Goal: Information Seeking & Learning: Learn about a topic

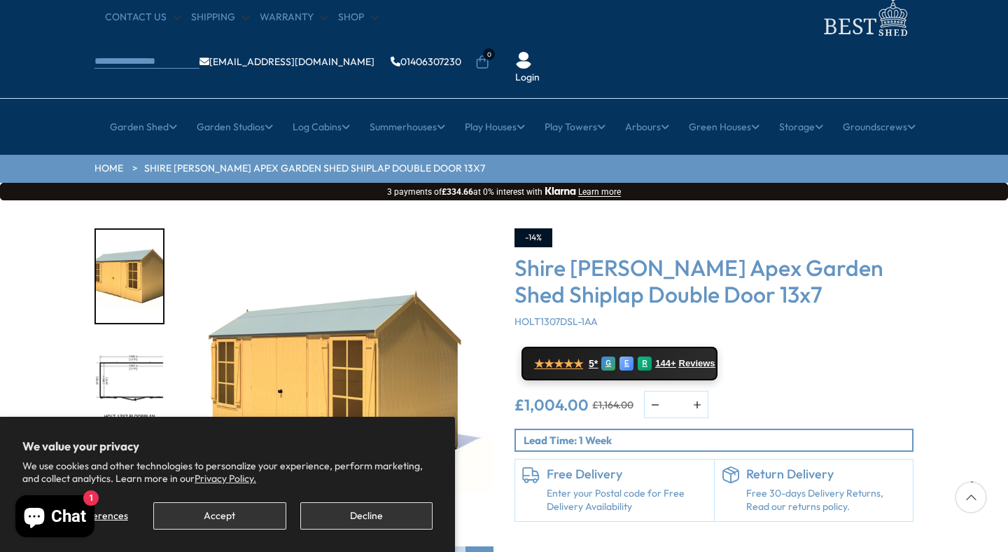
scroll to position [174, 0]
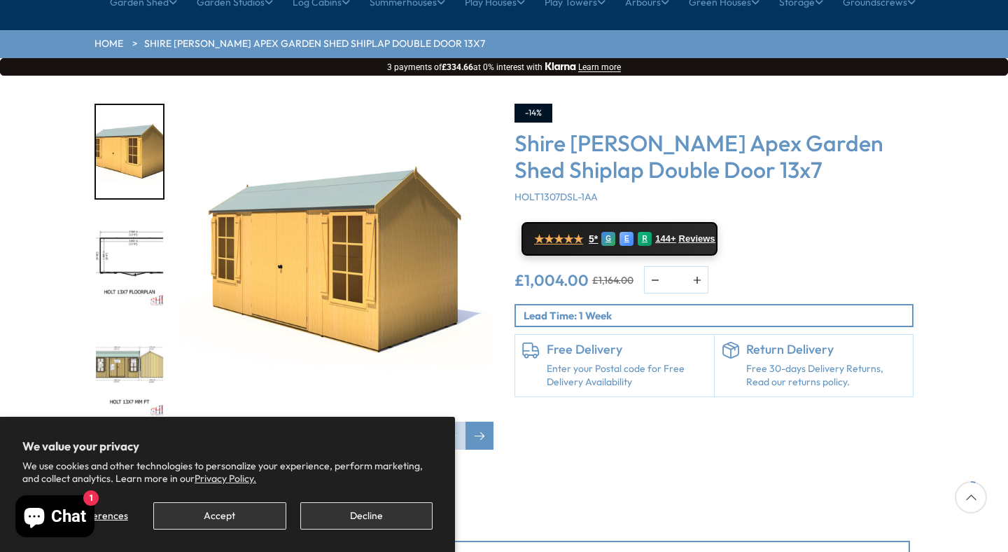
click at [148, 215] on img "2 / 7" at bounding box center [129, 261] width 67 height 93
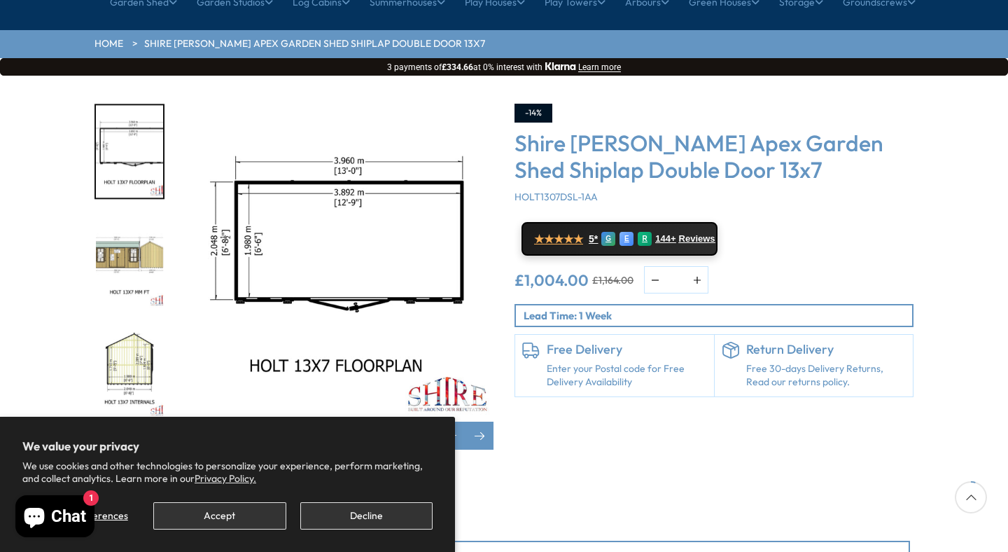
click at [148, 215] on img "3 / 7" at bounding box center [129, 261] width 67 height 93
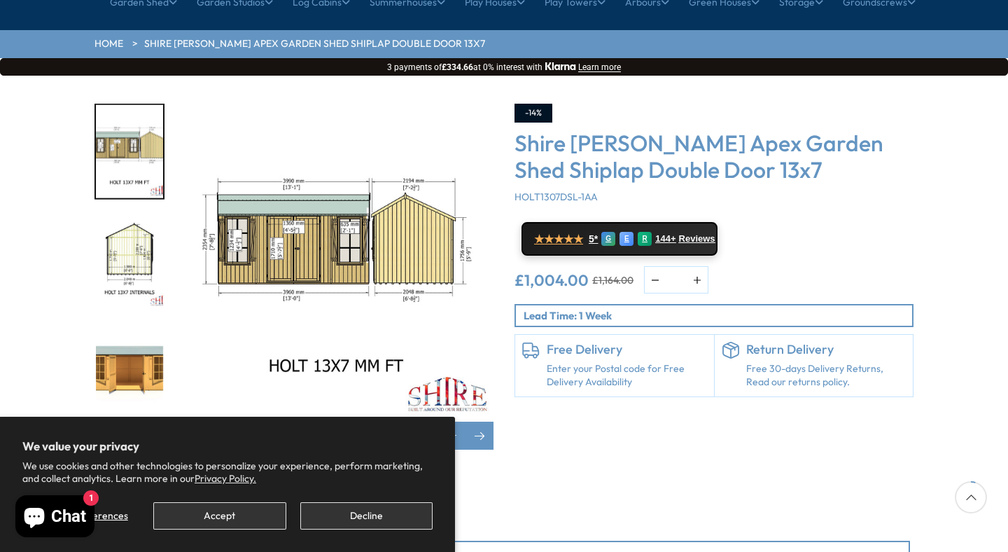
click at [148, 215] on img "4 / 7" at bounding box center [129, 261] width 67 height 93
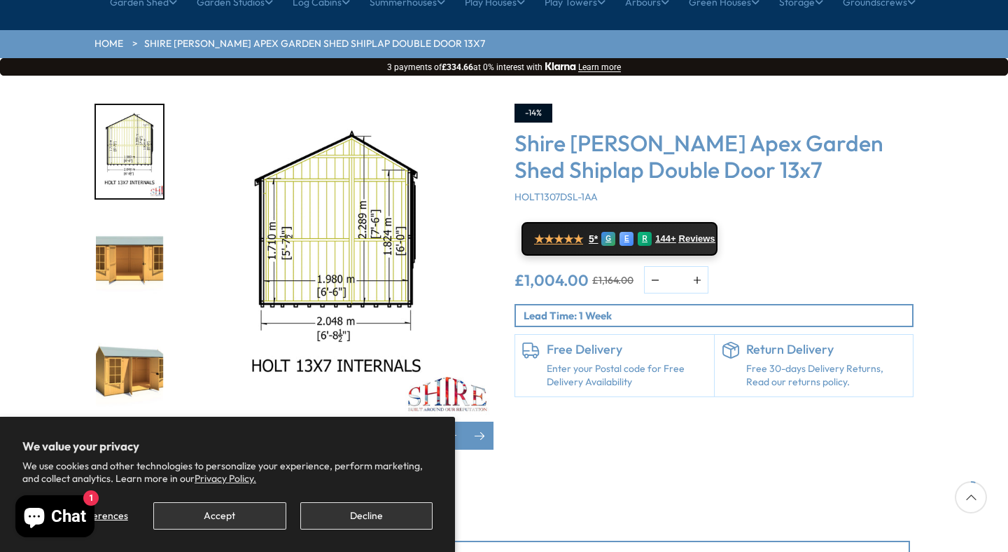
click at [148, 215] on img "5 / 7" at bounding box center [129, 261] width 67 height 93
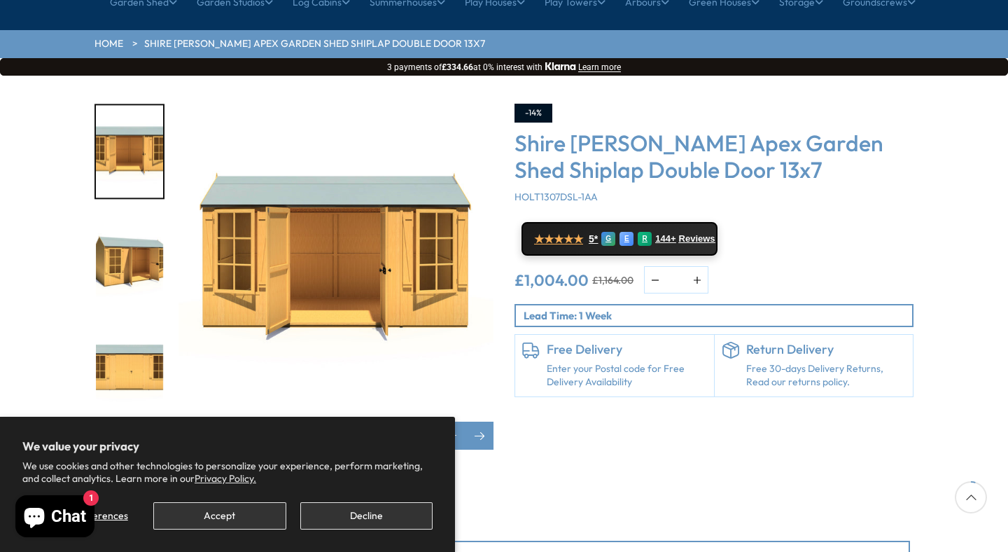
click at [148, 215] on img "6 / 7" at bounding box center [129, 261] width 67 height 93
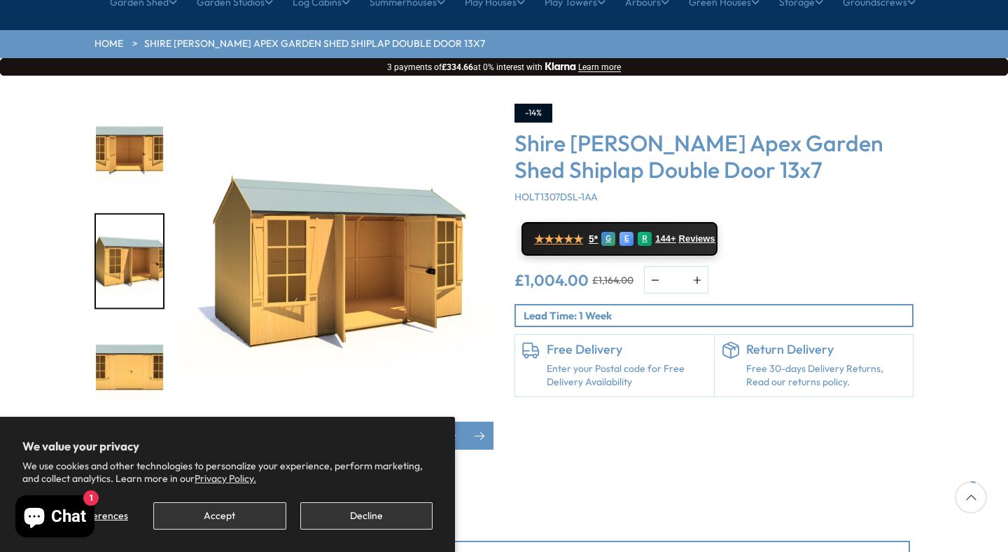
click at [139, 324] on img "7 / 7" at bounding box center [129, 370] width 67 height 93
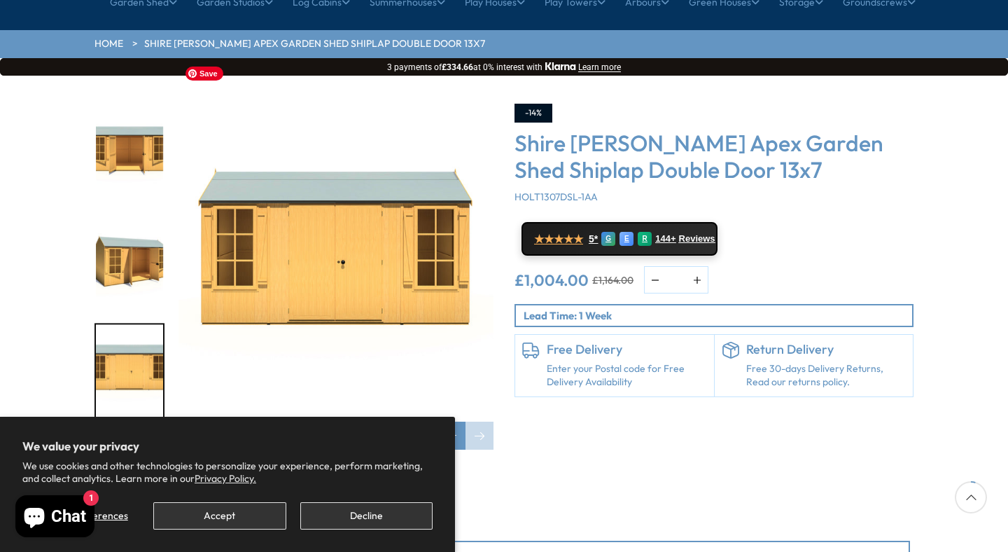
click at [305, 190] on img "7 / 7" at bounding box center [336, 261] width 315 height 315
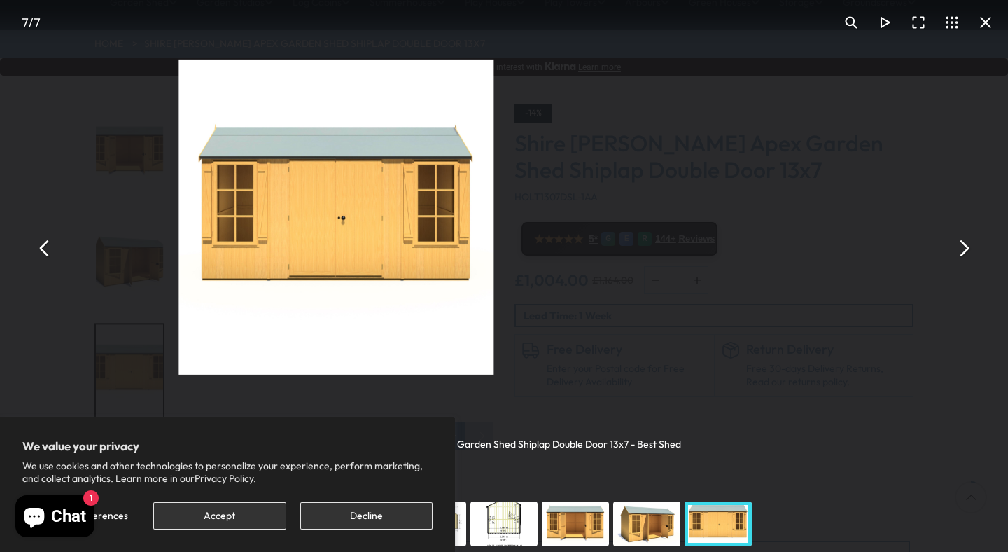
click at [408, 230] on img "You can close this modal content with the ESC key" at bounding box center [336, 217] width 315 height 315
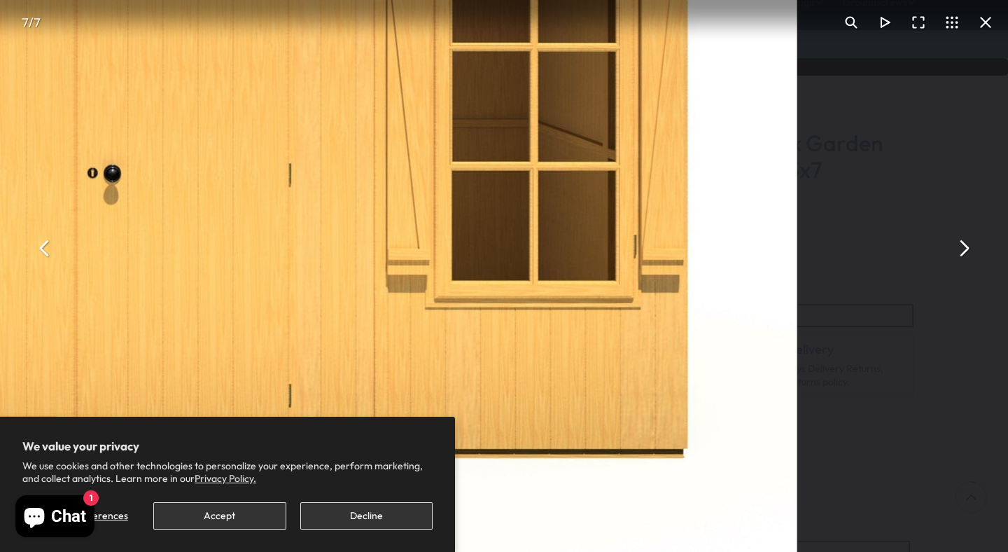
click at [350, 520] on button "Decline" at bounding box center [366, 515] width 132 height 27
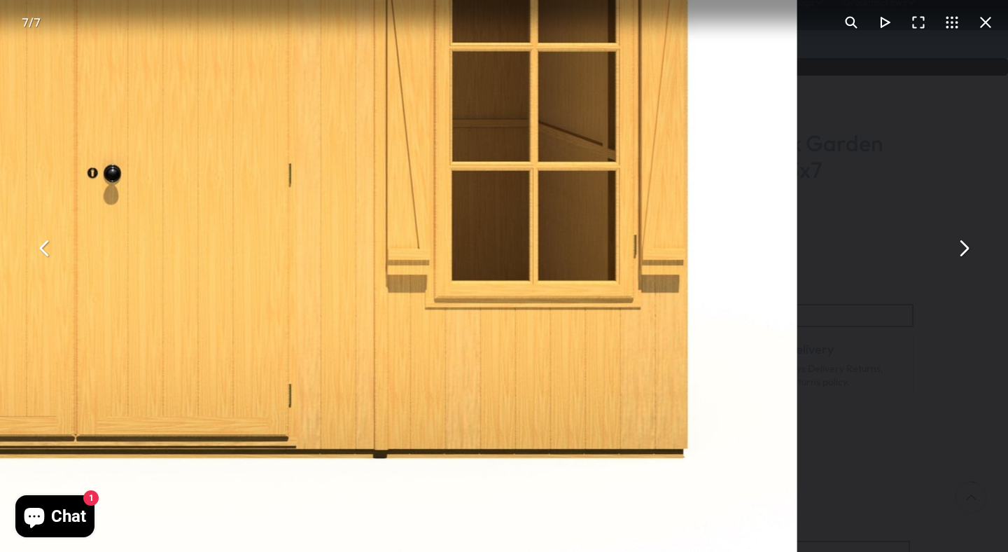
click at [556, 411] on img "You can close this modal content with the ESC key" at bounding box center [80, 169] width 1434 height 1434
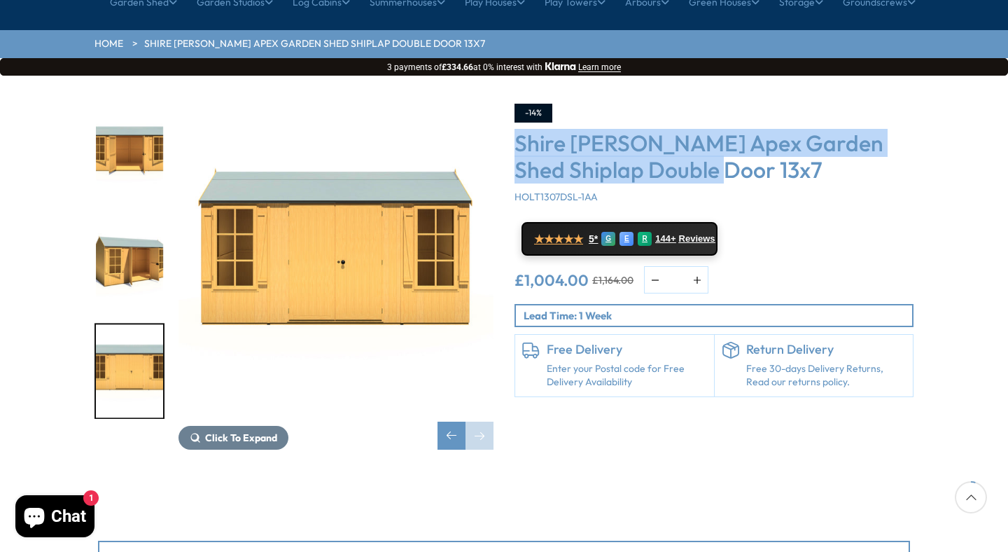
drag, startPoint x: 517, startPoint y: 97, endPoint x: 736, endPoint y: 123, distance: 220.0
click at [736, 130] on h3 "Shire Holt Apex Garden Shed Shiplap Double Door 13x7" at bounding box center [714, 157] width 399 height 54
copy h3 "Shire Holt Apex Garden Shed Shiplap Double Door 13x7"
